Goal: Task Accomplishment & Management: Use online tool/utility

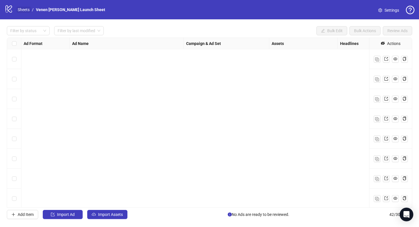
scroll to position [679, 394]
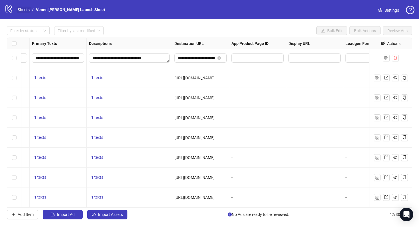
click at [22, 11] on link "Sheets" at bounding box center [24, 10] width 14 height 6
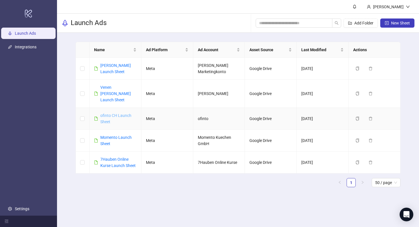
click at [118, 113] on link "ofinto CH Launch Sheet" at bounding box center [115, 118] width 31 height 11
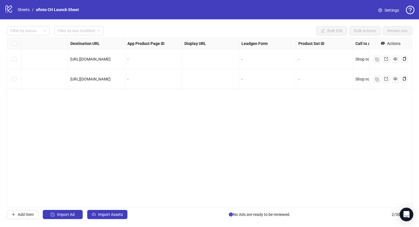
scroll to position [0, 301]
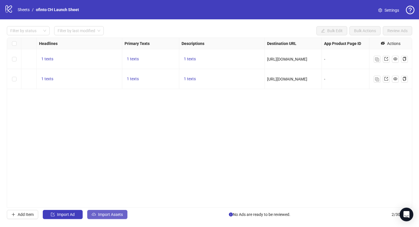
click at [120, 216] on span "Import Assets" at bounding box center [110, 215] width 25 height 5
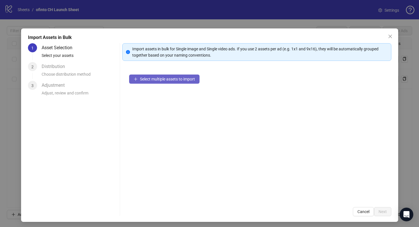
click at [154, 79] on span "Select multiple assets to import" at bounding box center [167, 79] width 55 height 5
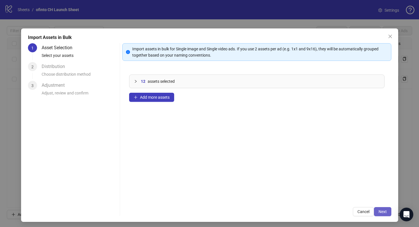
click at [384, 213] on span "Next" at bounding box center [382, 212] width 8 height 5
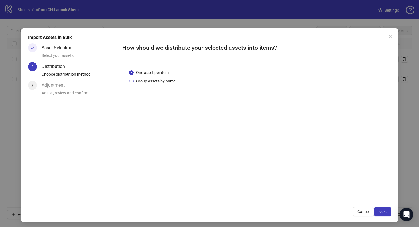
click at [160, 80] on span "Group assets by name" at bounding box center [156, 81] width 44 height 6
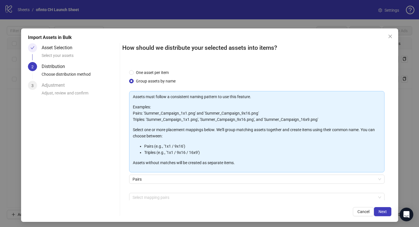
scroll to position [29, 0]
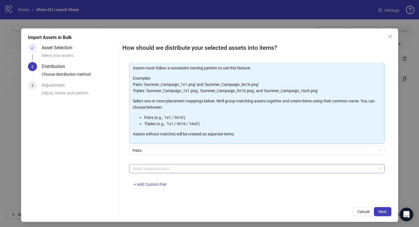
click at [227, 169] on div at bounding box center [253, 169] width 247 height 8
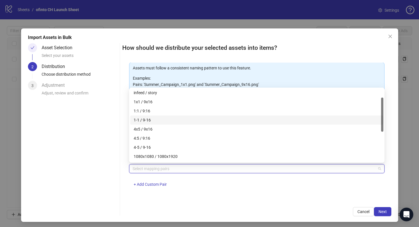
scroll to position [33, 0]
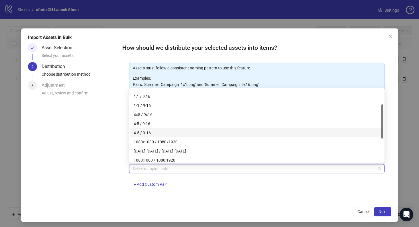
click at [164, 137] on div "4-5 / 9-16" at bounding box center [256, 133] width 253 height 9
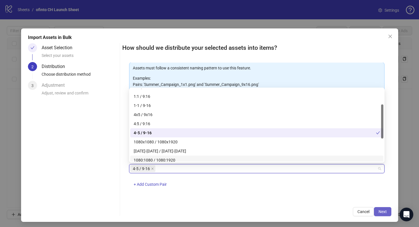
click at [382, 210] on span "Next" at bounding box center [382, 212] width 8 height 5
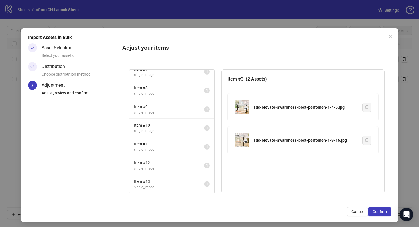
scroll to position [0, 0]
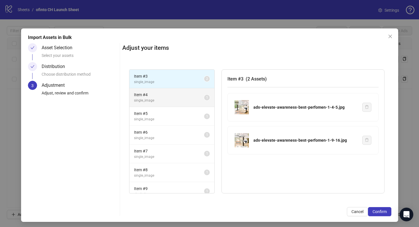
click at [174, 91] on li "Item # 4 single_image 1" at bounding box center [171, 97] width 85 height 19
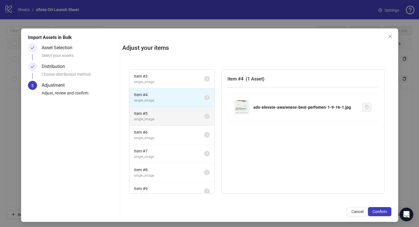
click at [172, 121] on span "single_image" at bounding box center [169, 119] width 70 height 5
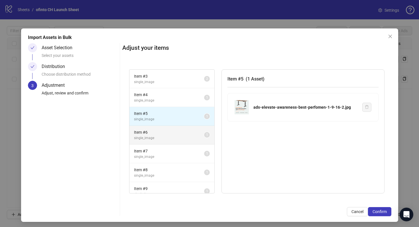
click at [170, 137] on span "single_image" at bounding box center [169, 138] width 70 height 5
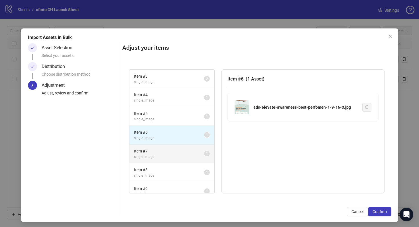
click at [170, 153] on span "Item # 7" at bounding box center [169, 151] width 70 height 6
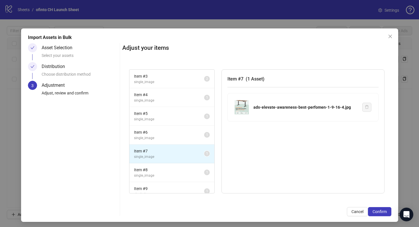
scroll to position [82, 0]
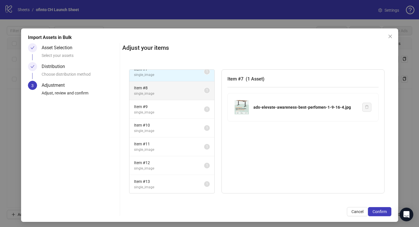
click at [178, 95] on span "single_image" at bounding box center [169, 93] width 70 height 5
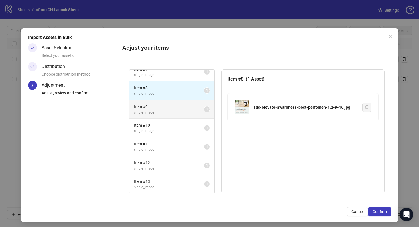
click at [177, 112] on span "single_image" at bounding box center [169, 112] width 70 height 5
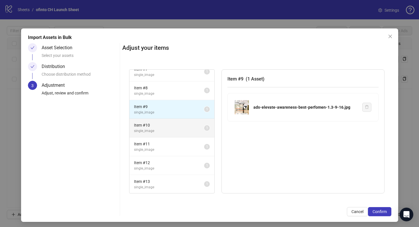
click at [174, 131] on span "single_image" at bounding box center [169, 131] width 70 height 5
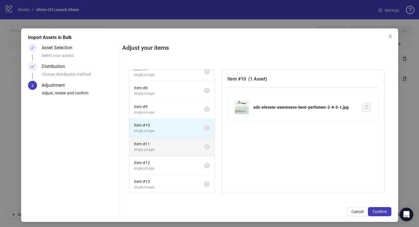
click at [172, 144] on span "Item # 11" at bounding box center [169, 144] width 70 height 6
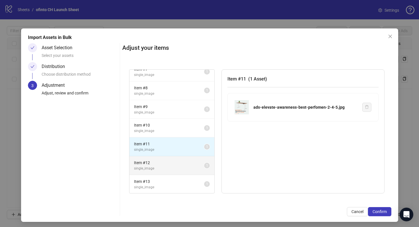
click at [170, 168] on span "single_image" at bounding box center [169, 168] width 70 height 5
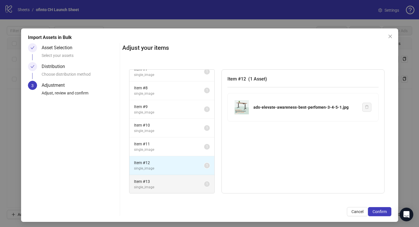
click at [168, 188] on span "single_image" at bounding box center [169, 187] width 70 height 5
